Goal: Check status: Check status

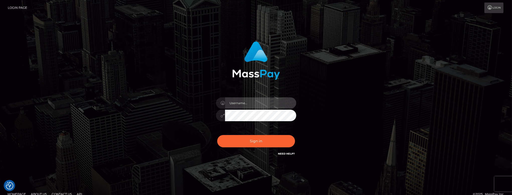
type input "[PERSON_NAME].Xcite"
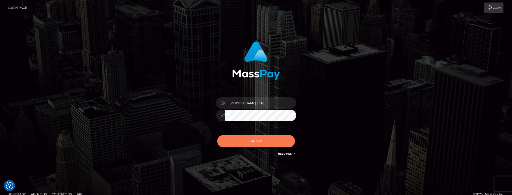
click at [281, 140] on button "Sign in" at bounding box center [256, 141] width 78 height 12
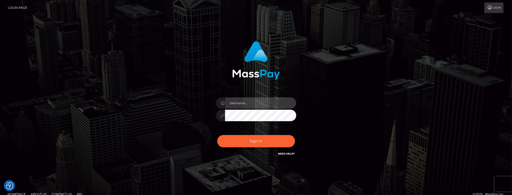
type input "[PERSON_NAME].Xcite"
drag, startPoint x: 102, startPoint y: 155, endPoint x: 111, endPoint y: 154, distance: 9.1
click at [102, 155] on div "Mary.Xcite" at bounding box center [256, 101] width 512 height 203
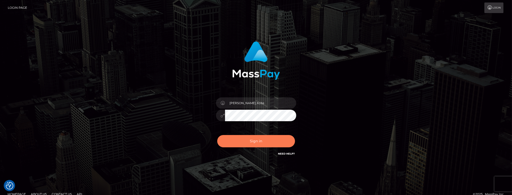
click at [253, 145] on button "Sign in" at bounding box center [256, 141] width 78 height 12
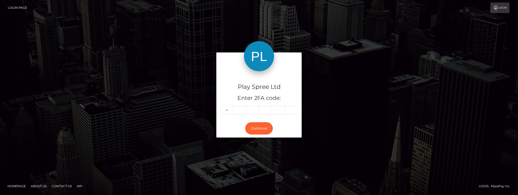
type input "8"
type input "6"
type input "3"
type input "9"
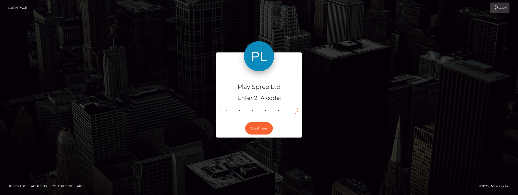
type input "1"
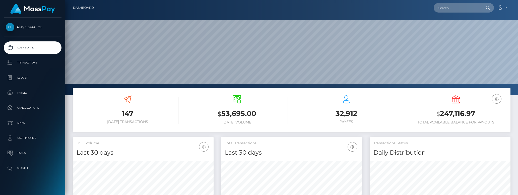
scroll to position [89, 141]
click at [460, 6] on input "text" at bounding box center [456, 8] width 47 height 10
paste input "1642524"
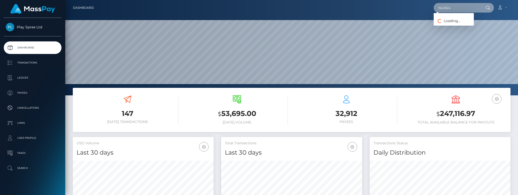
type input "1642524"
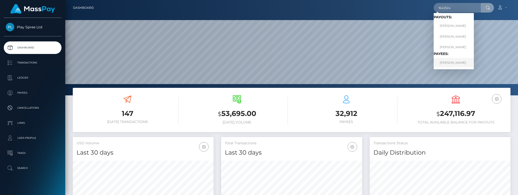
click at [452, 59] on link "DELROY WINSLOW BISHOP" at bounding box center [453, 62] width 40 height 9
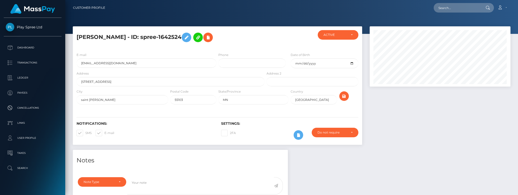
scroll to position [113, 0]
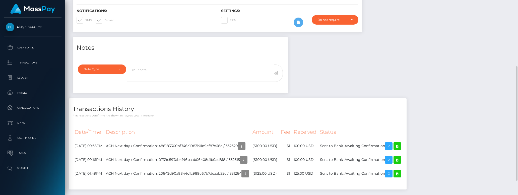
click at [68, 178] on div "Transactions History * Transactions date/time are shown in payee's local timezo…" at bounding box center [237, 146] width 345 height 96
click at [67, 107] on div "Transactions History * Transactions date/time are shown in payee's local timezo…" at bounding box center [237, 146] width 345 height 96
